Goal: Find specific page/section: Find specific page/section

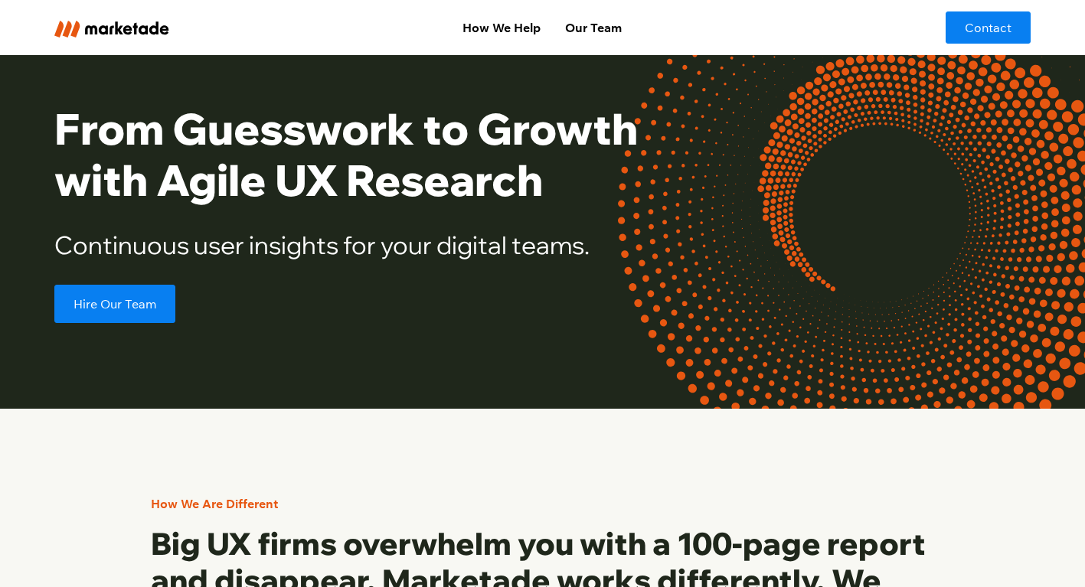
scroll to position [45, 0]
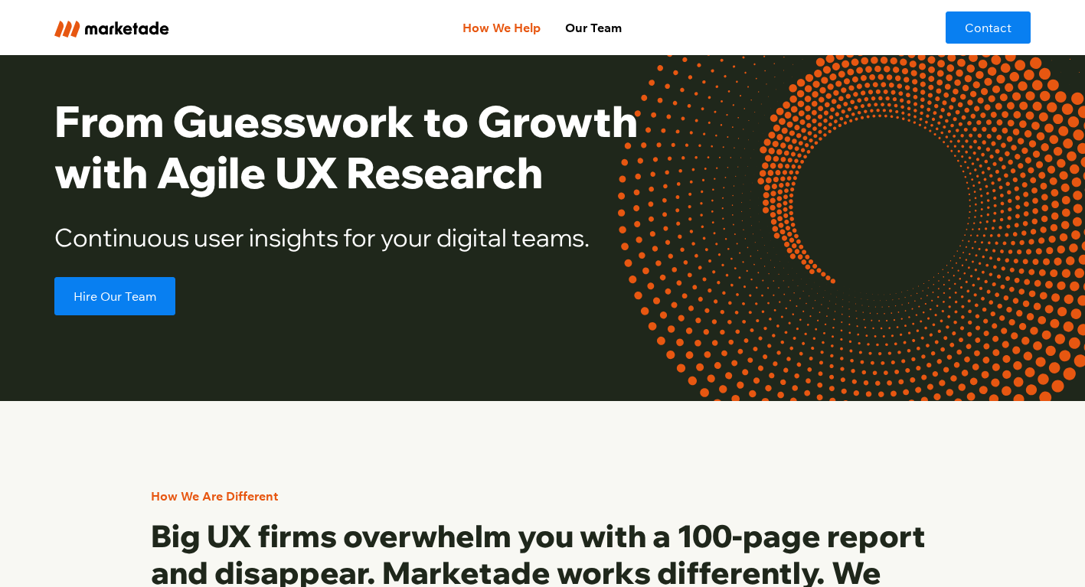
click at [516, 24] on link "How We Help" at bounding box center [501, 27] width 103 height 31
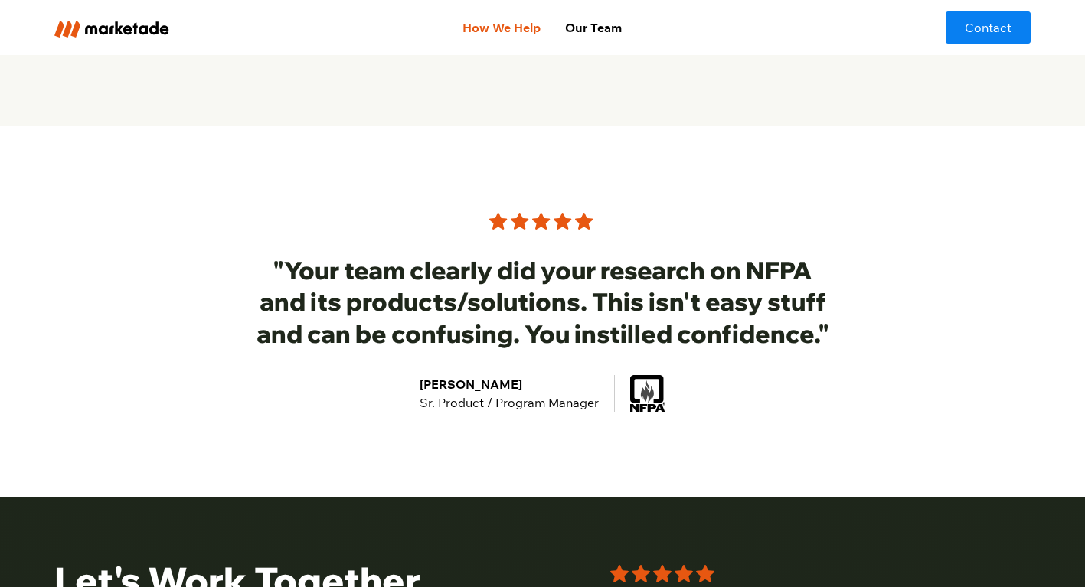
scroll to position [4816, 0]
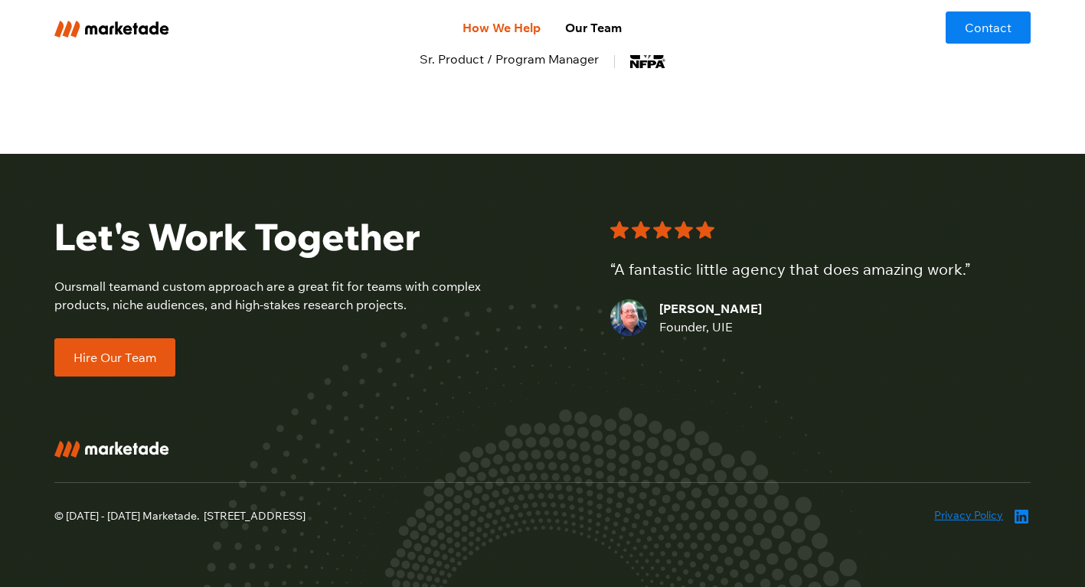
click at [106, 346] on link "Hire Our Team" at bounding box center [114, 357] width 121 height 38
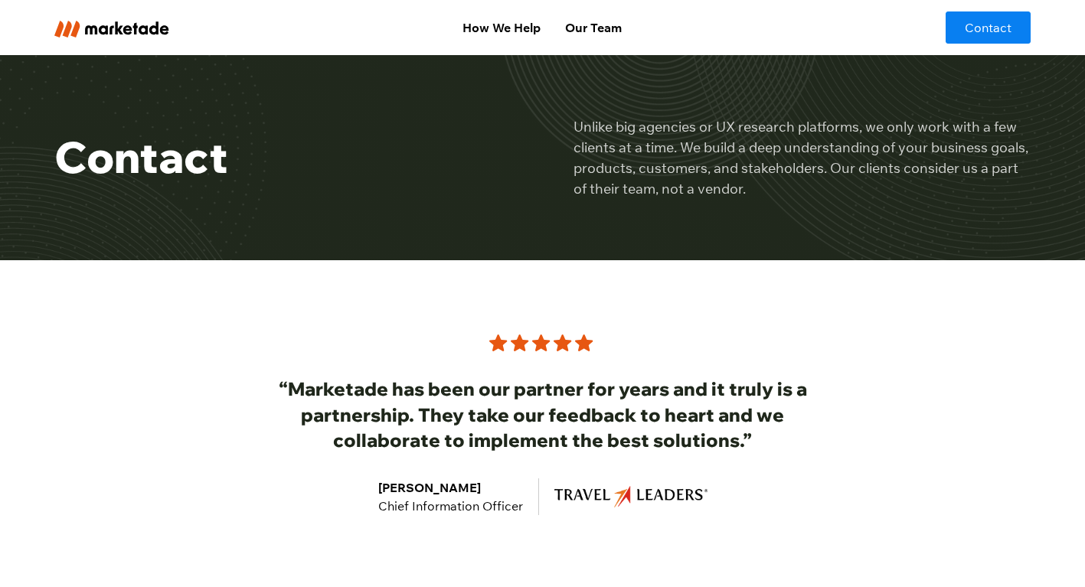
click at [69, 34] on img "home" at bounding box center [111, 29] width 115 height 17
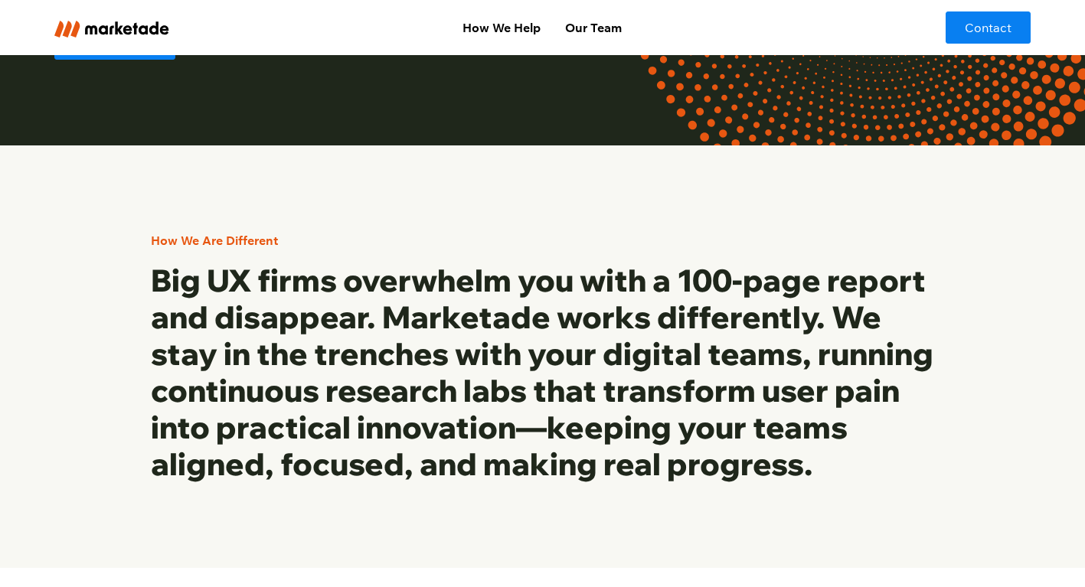
scroll to position [305, 0]
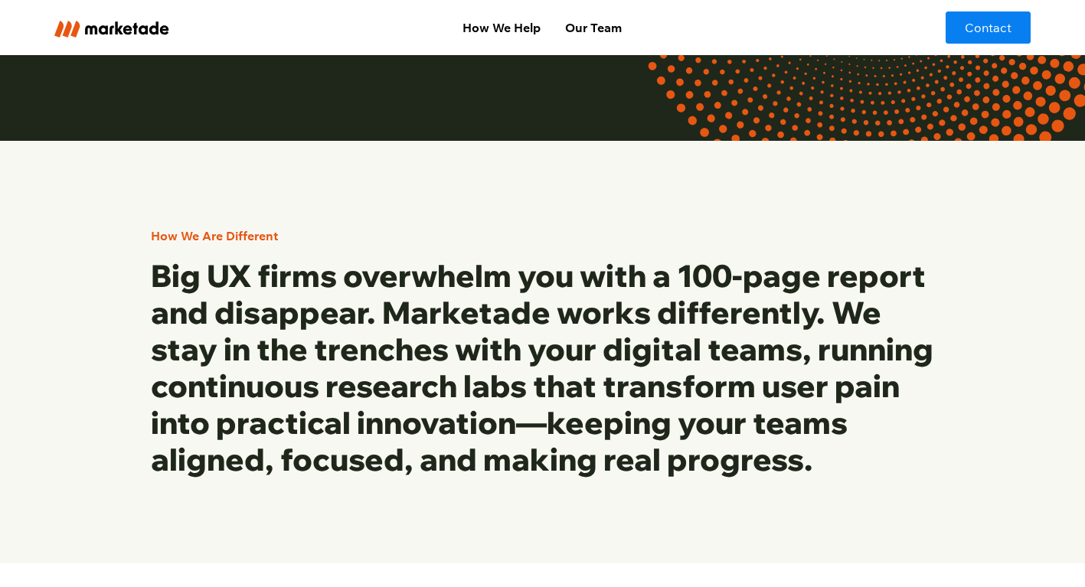
click at [422, 381] on h3 "Big UX firms overwhelm you with a 100-page report and disappear. Marketade work…" at bounding box center [543, 367] width 784 height 220
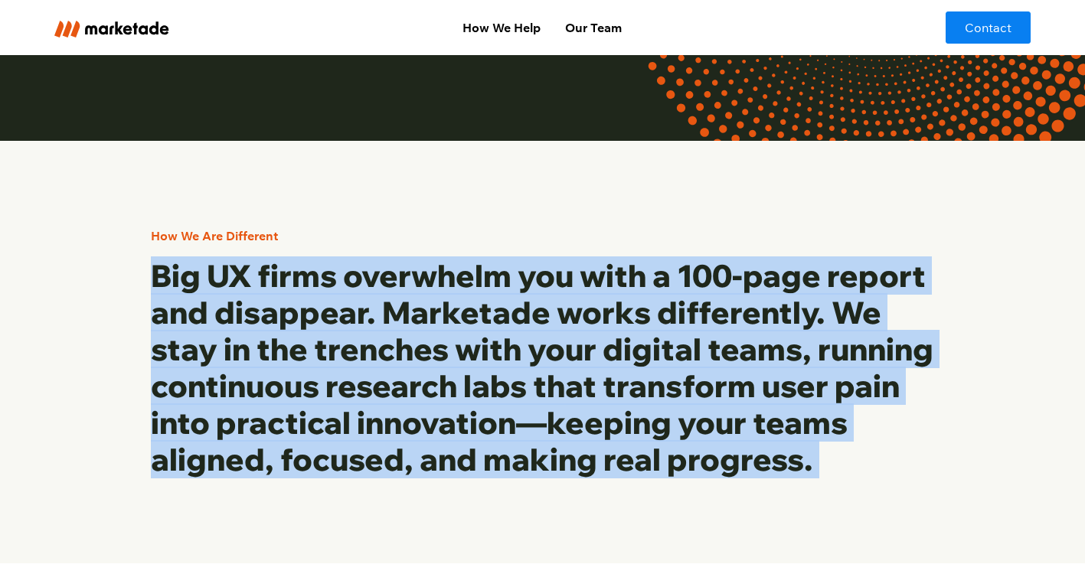
click at [422, 381] on h3 "Big UX firms overwhelm you with a 100-page report and disappear. Marketade work…" at bounding box center [543, 367] width 784 height 220
click at [105, 21] on img "home" at bounding box center [111, 29] width 115 height 17
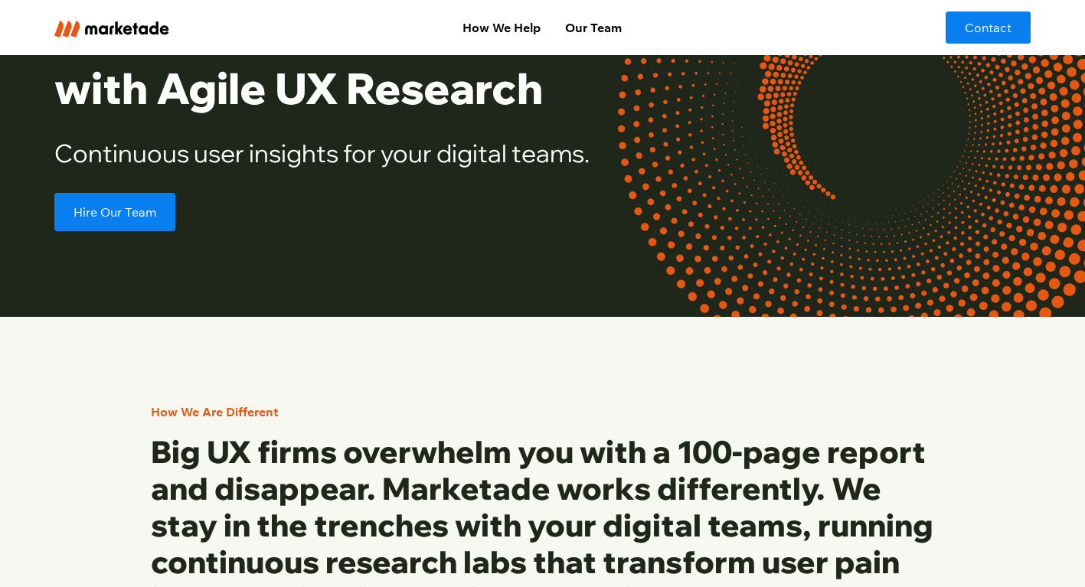
scroll to position [166, 0]
